Goal: Transaction & Acquisition: Download file/media

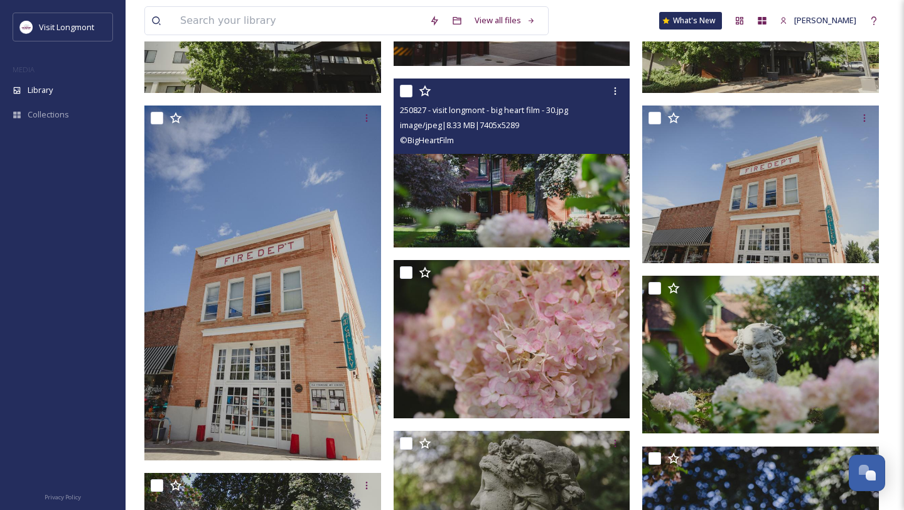
scroll to position [1286, 0]
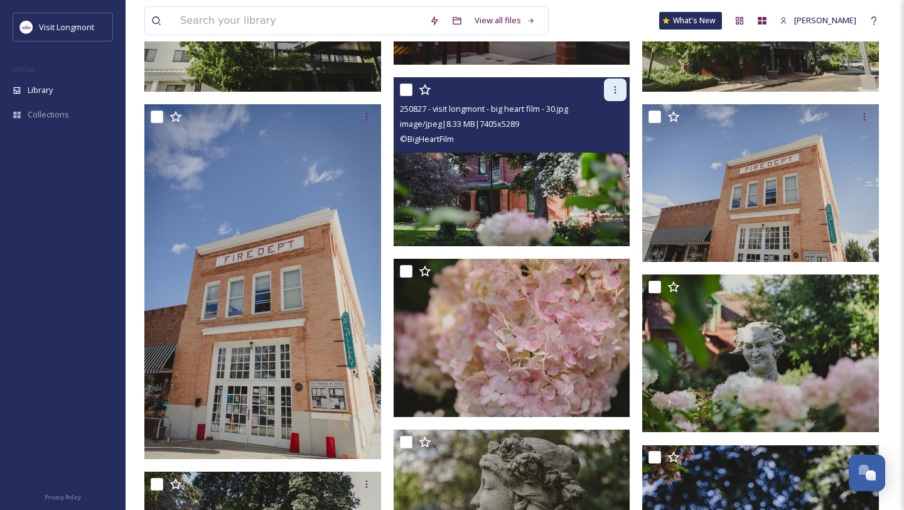
click at [616, 90] on icon at bounding box center [615, 90] width 10 height 10
click at [605, 137] on span "Download" at bounding box center [600, 142] width 38 height 12
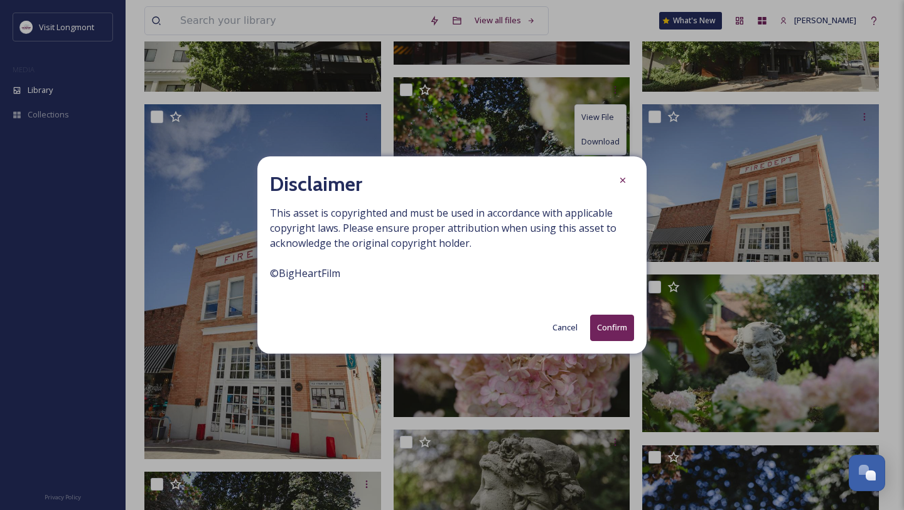
click at [602, 322] on button "Confirm" at bounding box center [612, 327] width 44 height 26
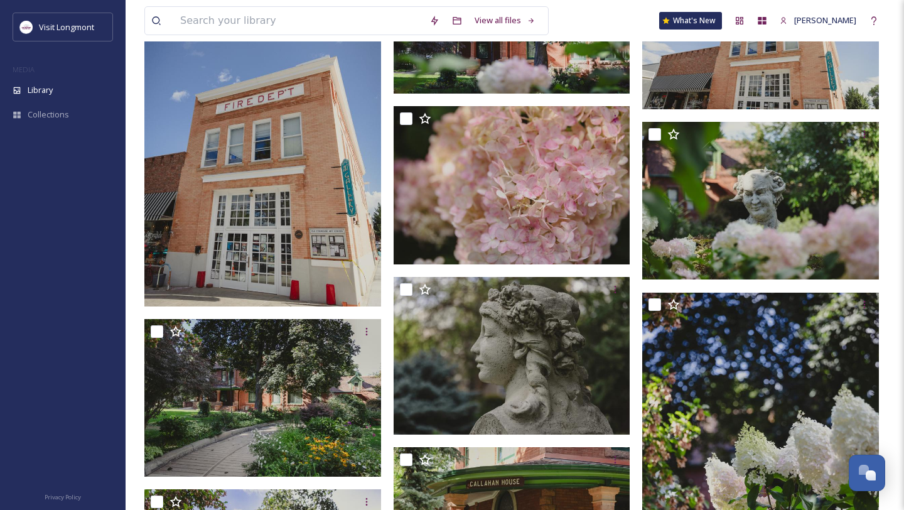
scroll to position [1385, 0]
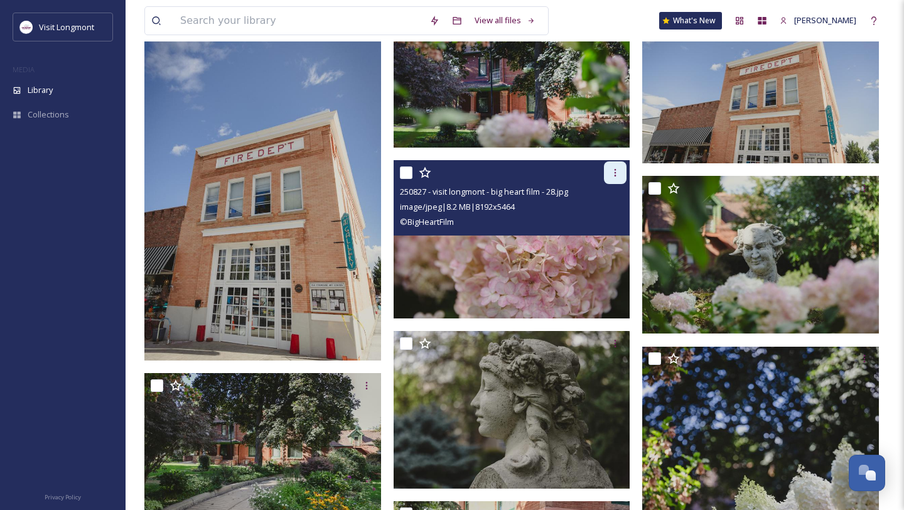
click at [608, 173] on div at bounding box center [615, 172] width 23 height 23
click at [611, 221] on span "Download" at bounding box center [600, 225] width 38 height 12
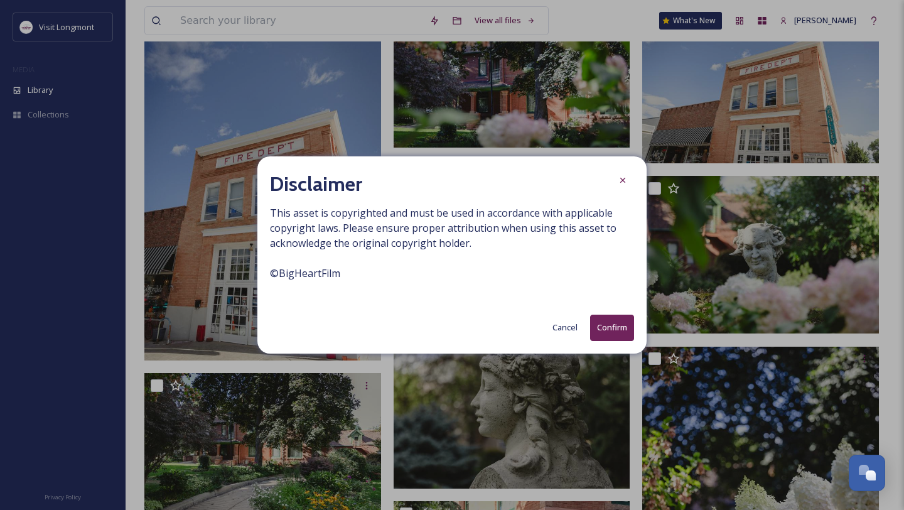
click at [609, 325] on button "Confirm" at bounding box center [612, 327] width 44 height 26
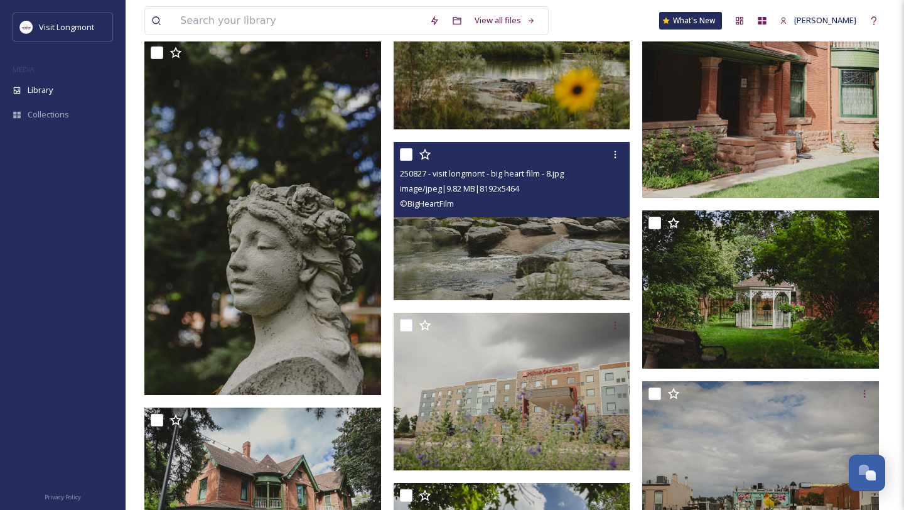
scroll to position [2428, 0]
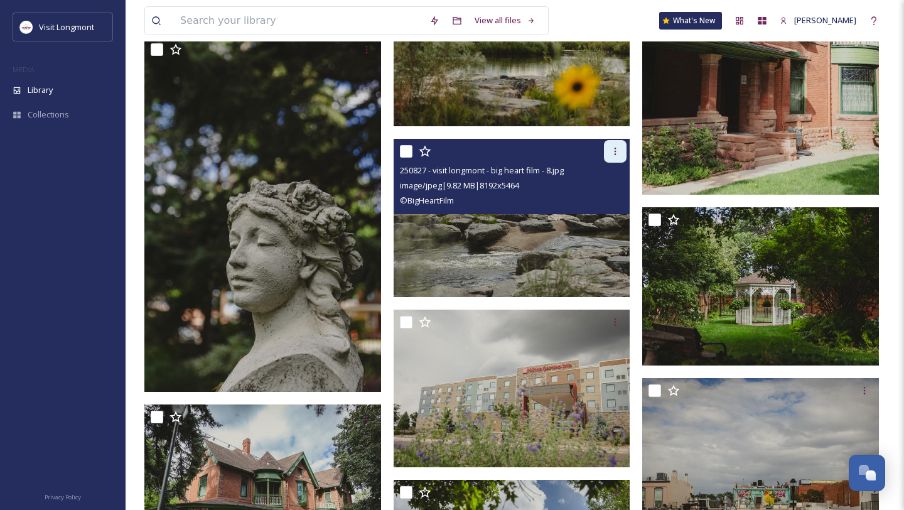
click at [616, 149] on icon at bounding box center [615, 151] width 10 height 10
click at [612, 208] on span "Download" at bounding box center [600, 203] width 38 height 12
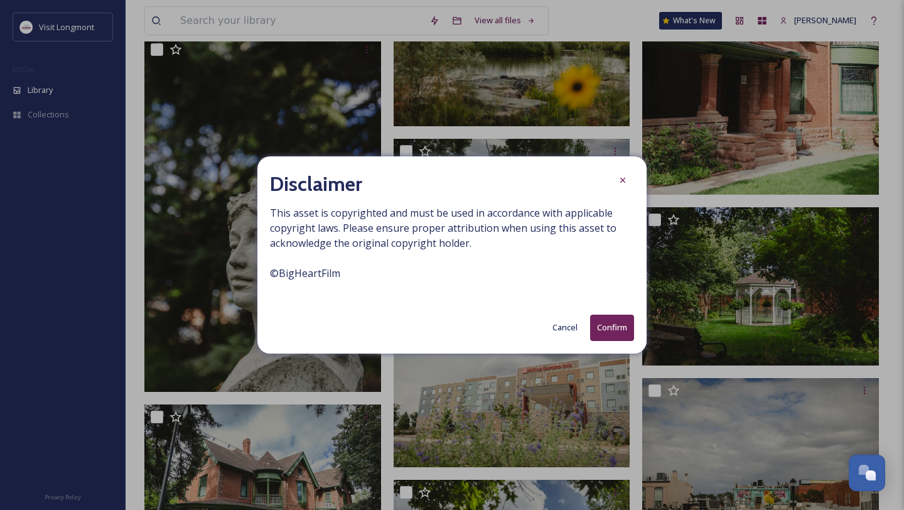
click at [613, 336] on button "Confirm" at bounding box center [612, 327] width 44 height 26
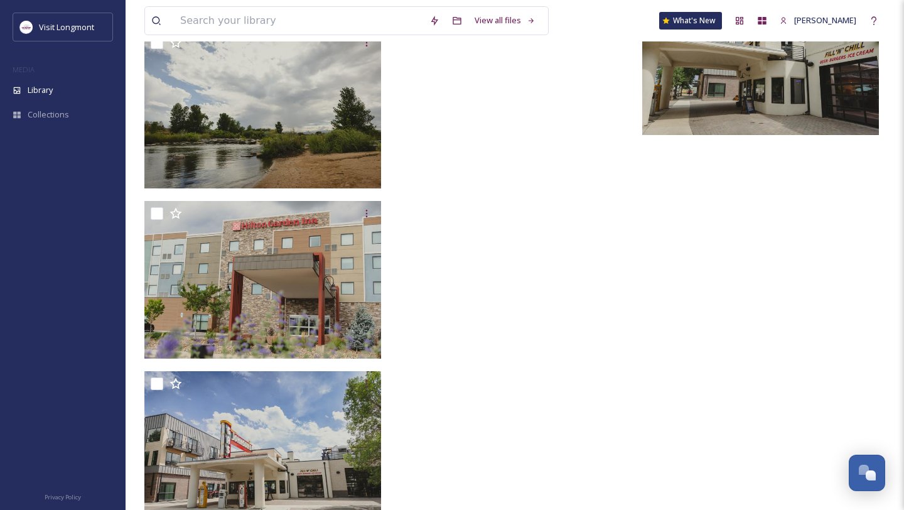
scroll to position [3444, 0]
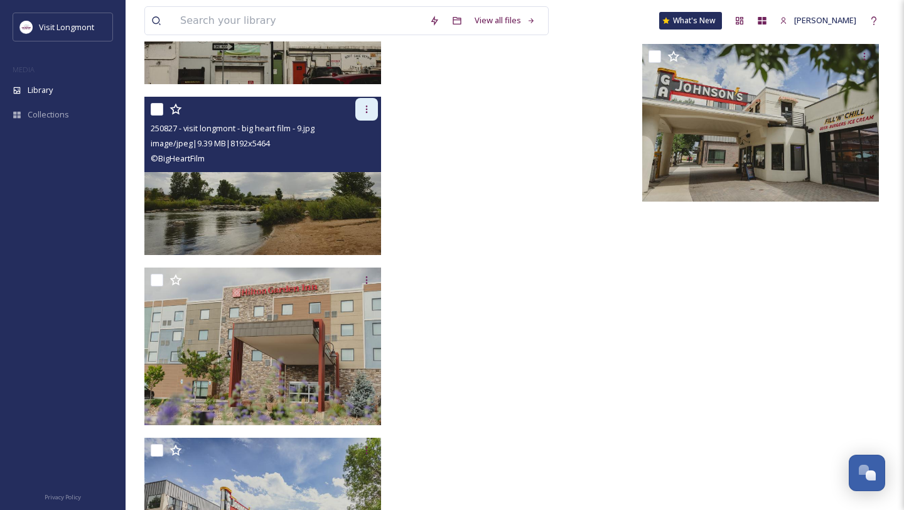
click at [369, 114] on div at bounding box center [366, 109] width 23 height 23
click at [361, 169] on div "Download" at bounding box center [351, 161] width 51 height 24
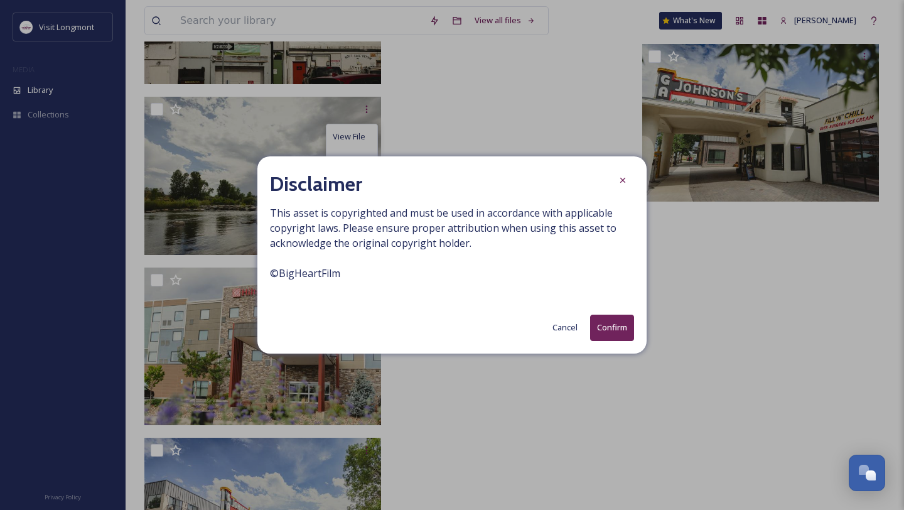
click at [598, 323] on button "Confirm" at bounding box center [612, 327] width 44 height 26
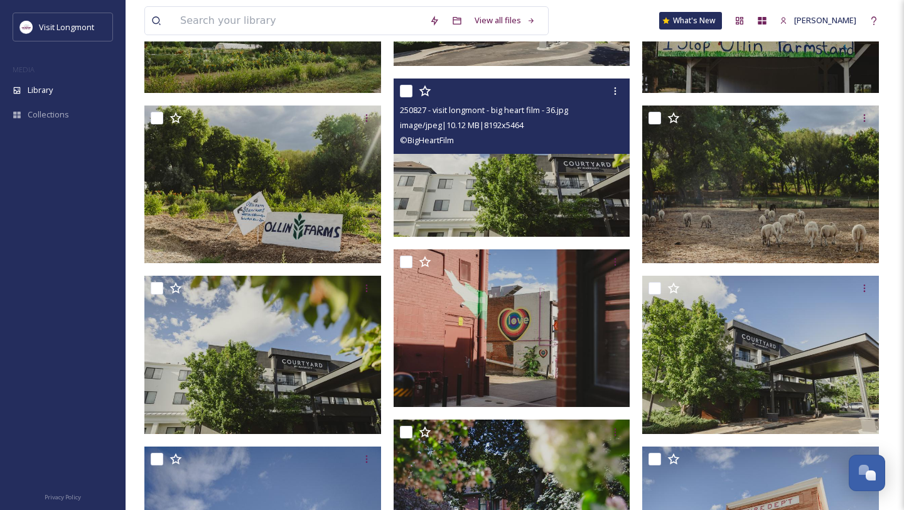
scroll to position [980, 0]
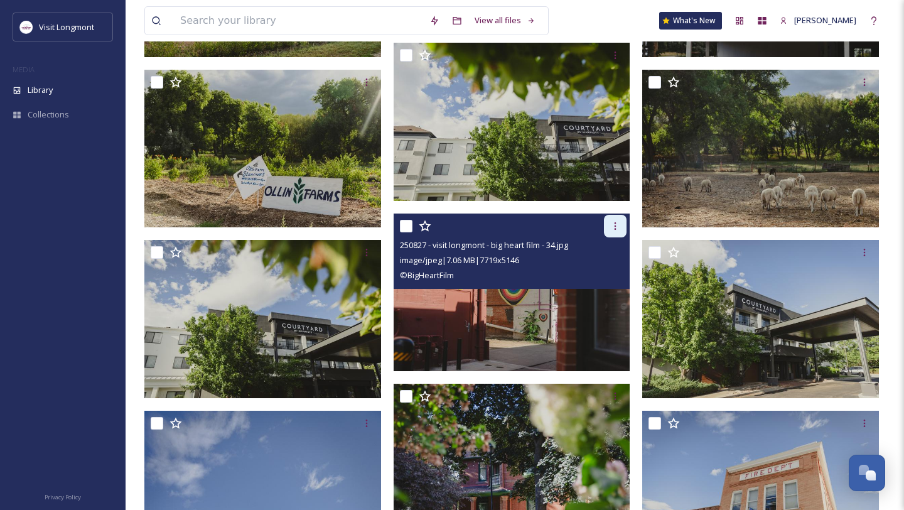
click at [616, 229] on icon at bounding box center [615, 226] width 10 height 10
click at [599, 274] on span "Download" at bounding box center [600, 278] width 38 height 12
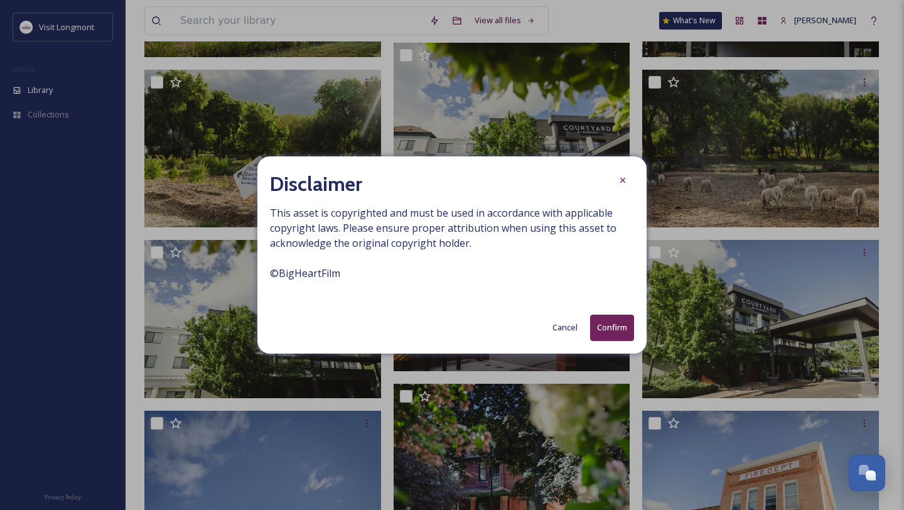
click at [619, 329] on button "Confirm" at bounding box center [612, 327] width 44 height 26
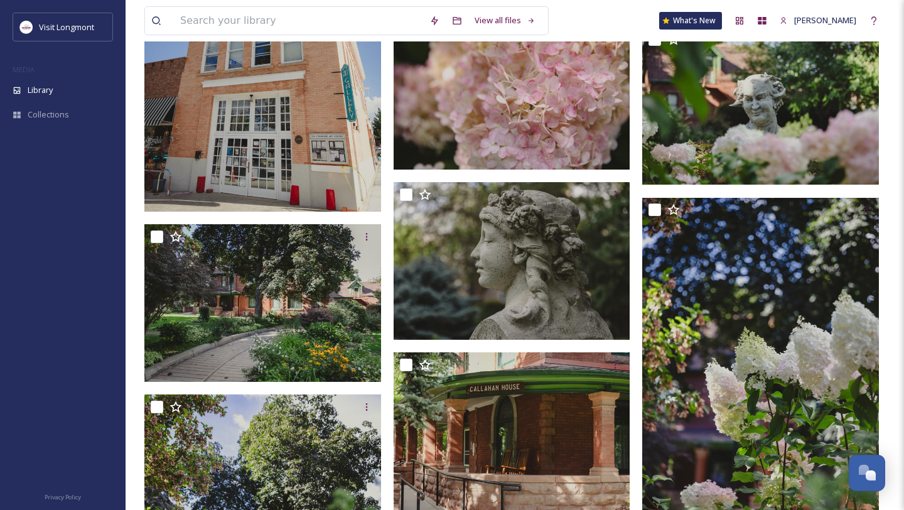
scroll to position [1581, 0]
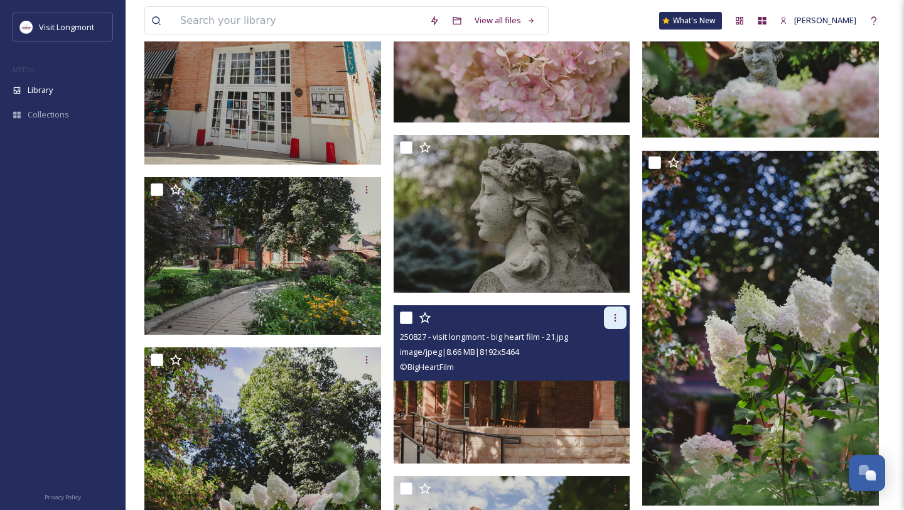
click at [614, 319] on icon at bounding box center [615, 317] width 10 height 10
click at [611, 373] on span "Download" at bounding box center [600, 370] width 38 height 12
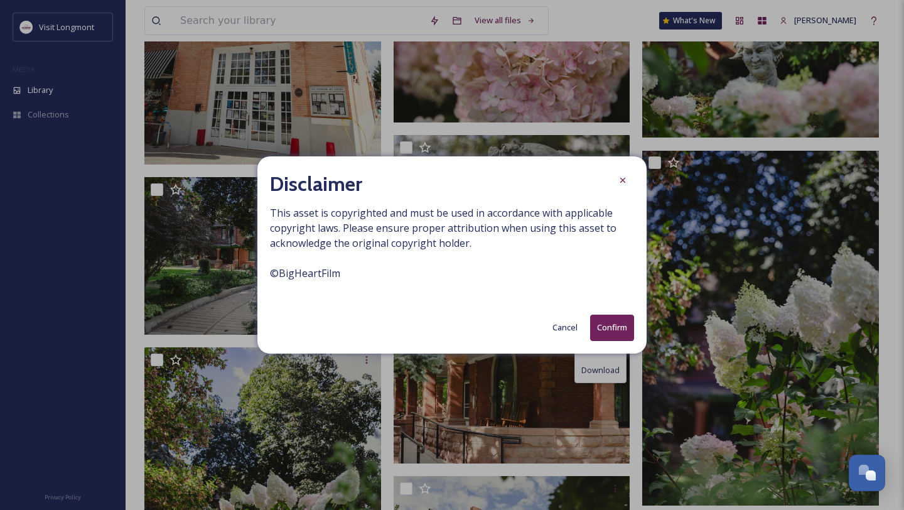
click at [602, 333] on button "Confirm" at bounding box center [612, 327] width 44 height 26
